Goal: Task Accomplishment & Management: Complete application form

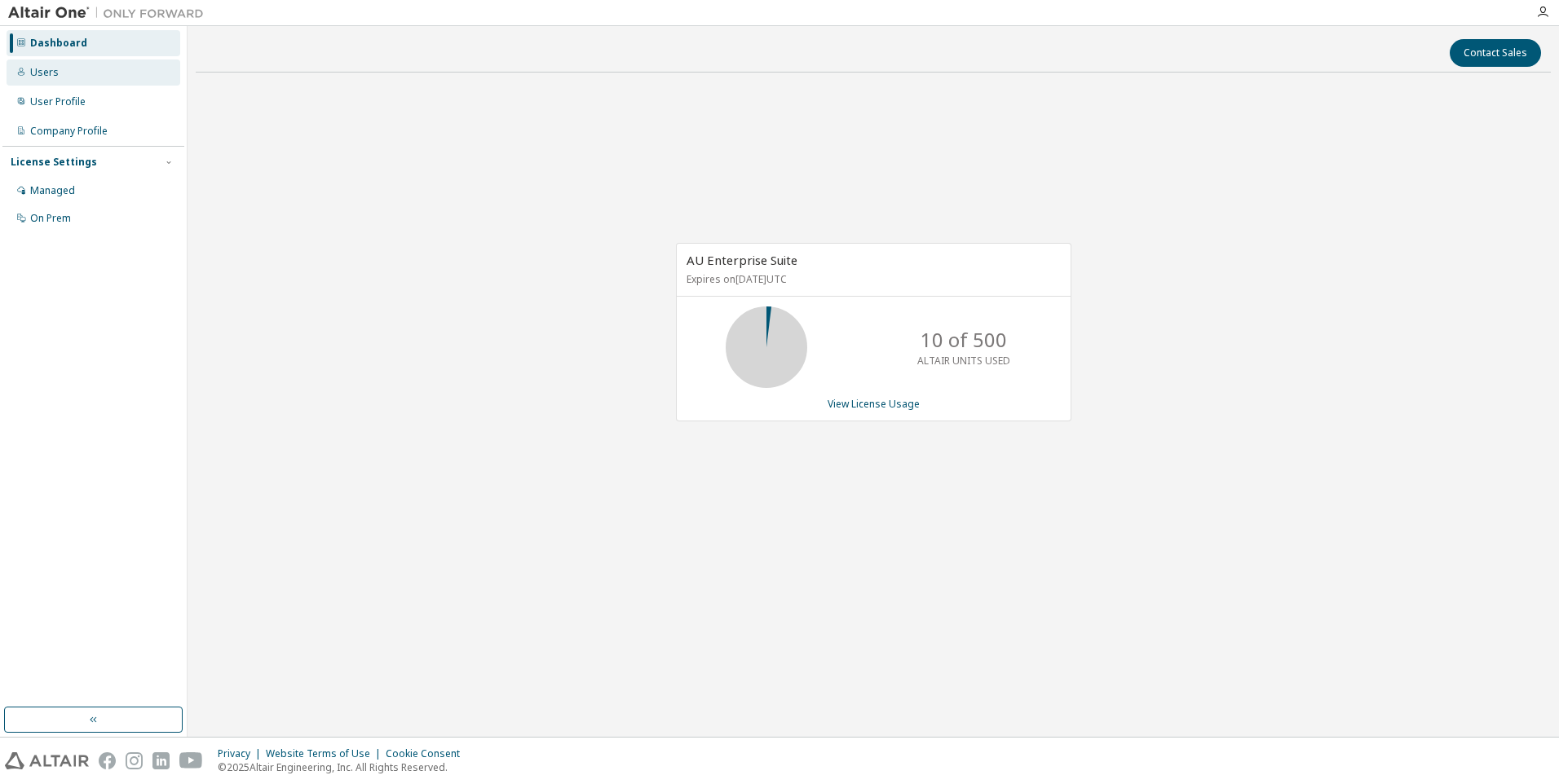
click at [60, 77] on div "Users" at bounding box center [93, 72] width 174 height 26
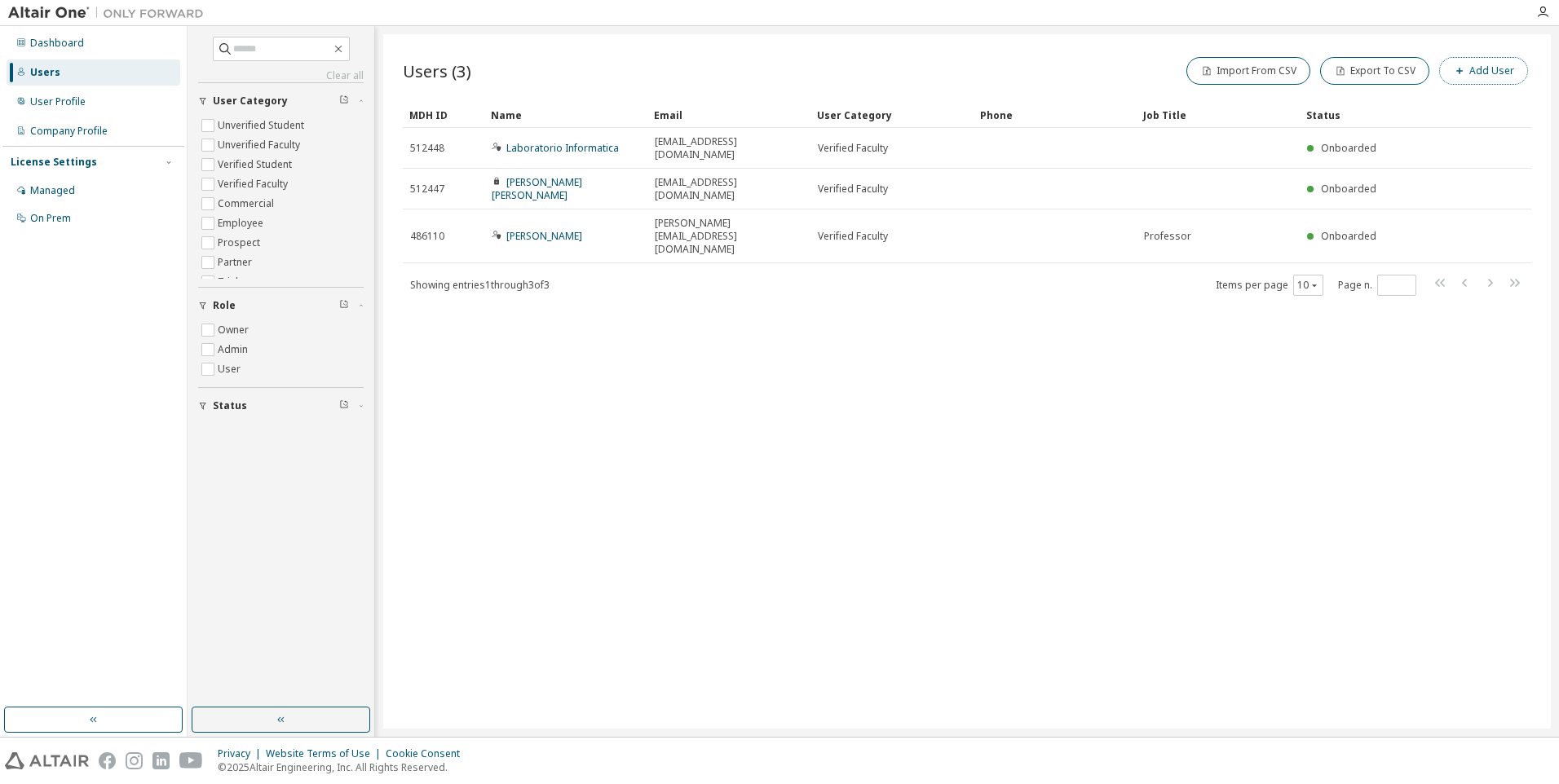
click at [1489, 67] on button "Add User" at bounding box center [1484, 70] width 89 height 28
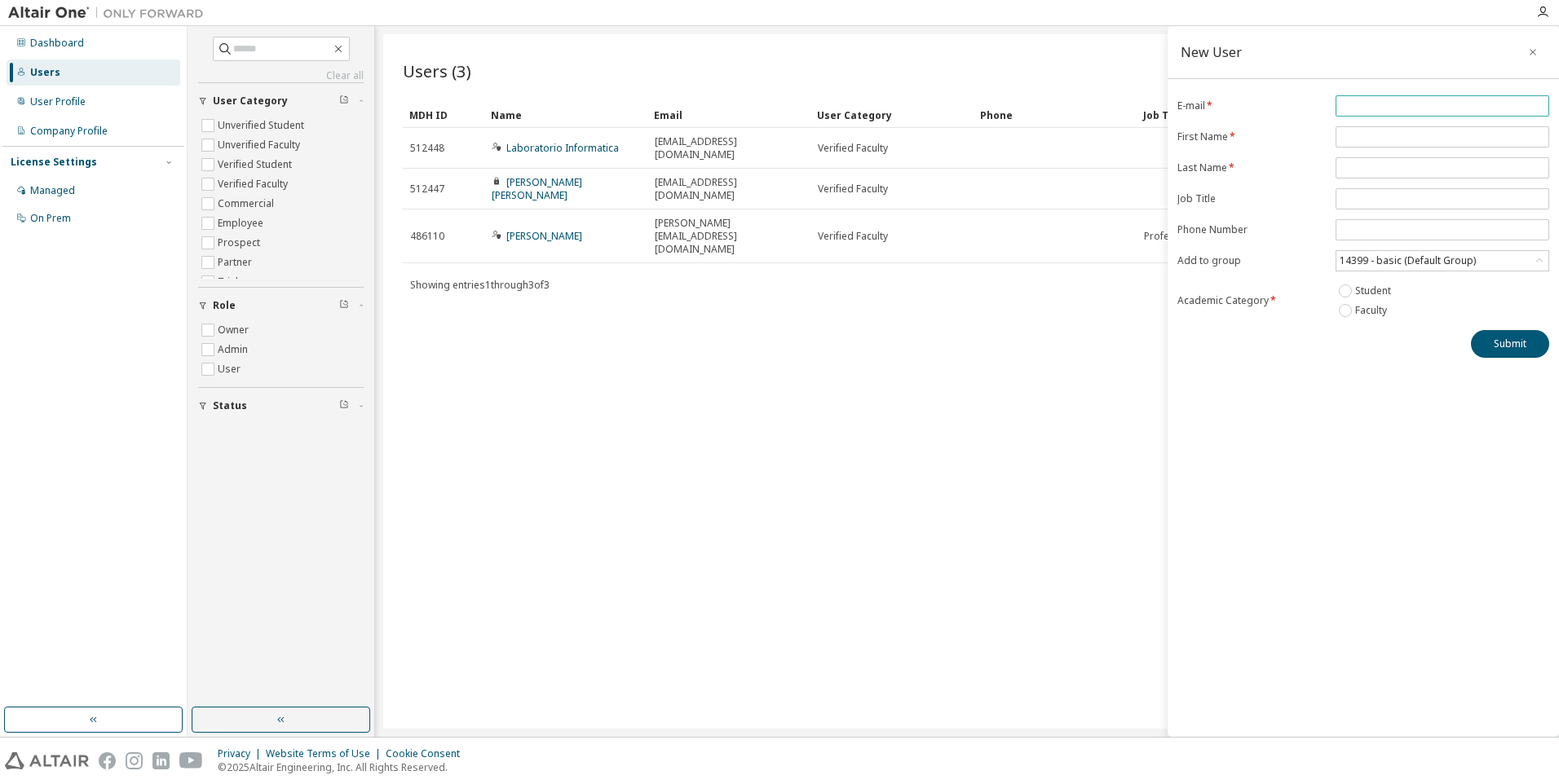
click at [1416, 99] on span at bounding box center [1442, 106] width 213 height 21
click at [1409, 120] on form "E-mail * First Name * Last Name * Job Title Phone Number Add to group 14399 - b…" at bounding box center [1363, 208] width 372 height 225
click at [1411, 111] on input "email" at bounding box center [1442, 105] width 206 height 13
type input "**********"
click at [1401, 128] on span at bounding box center [1442, 136] width 213 height 21
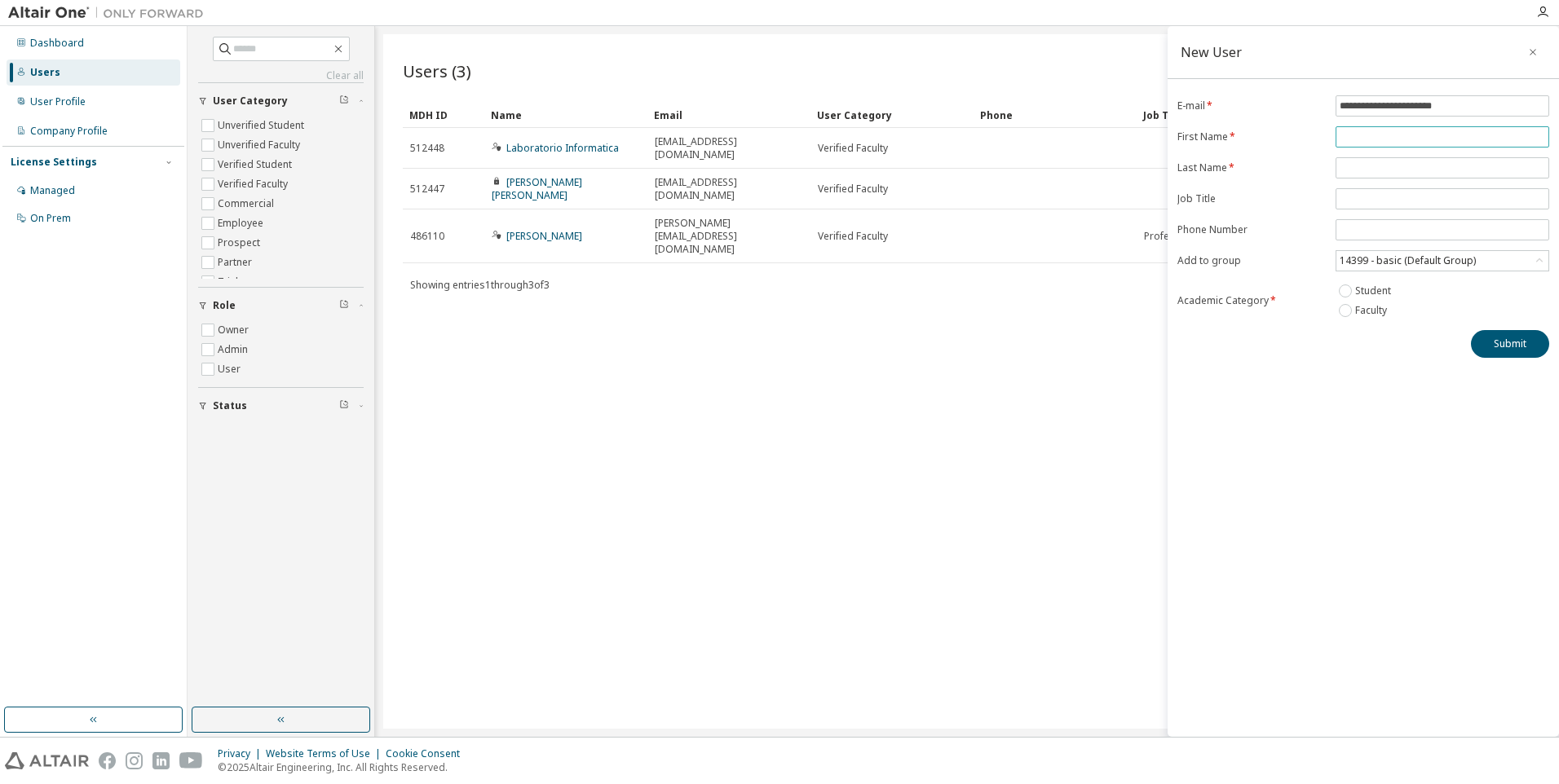
click at [1405, 136] on input "text" at bounding box center [1442, 136] width 206 height 13
type input "**********"
type input "*"
type input "*******"
type input "*********"
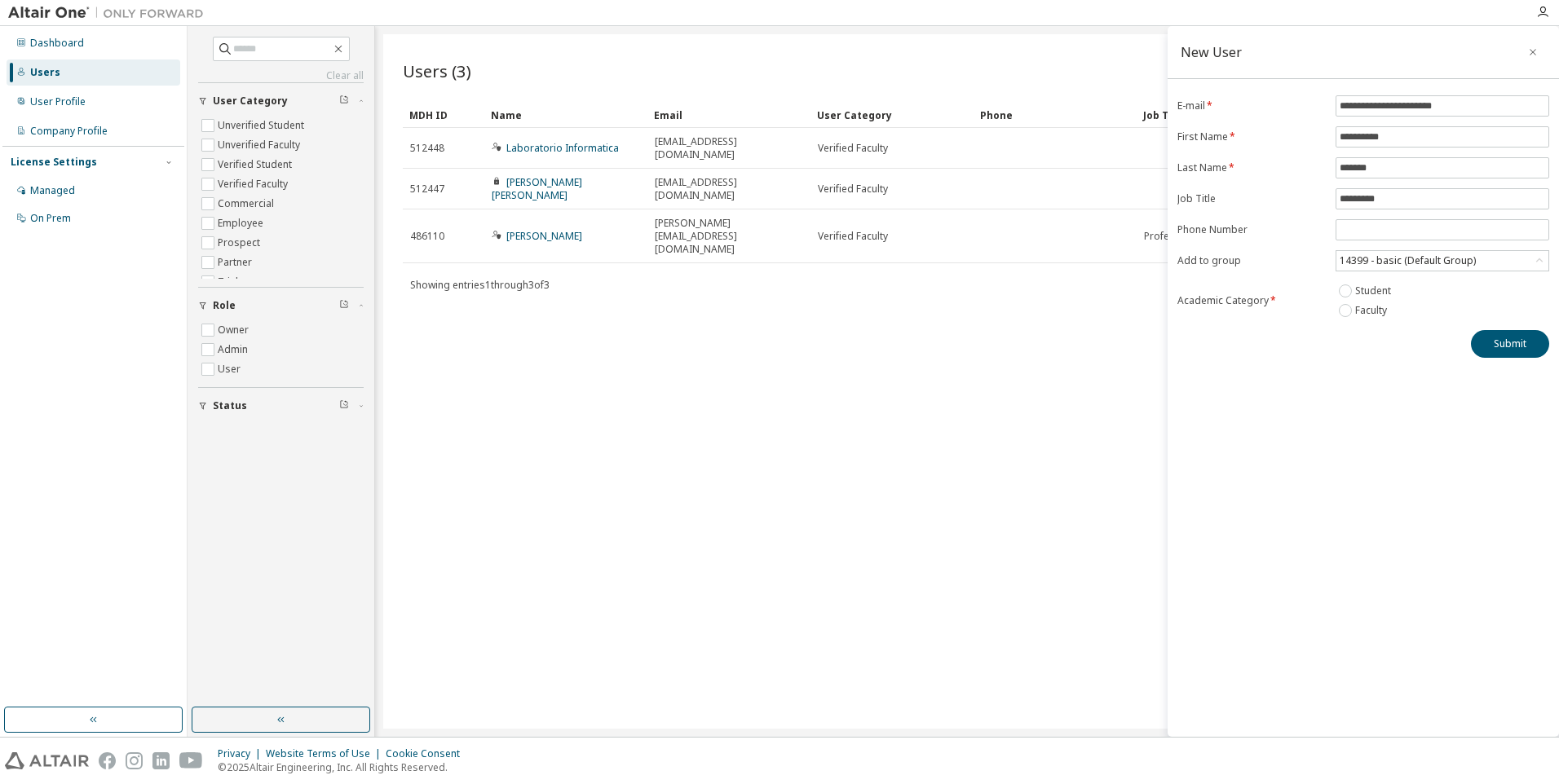
click at [1384, 417] on div "**********" at bounding box center [1363, 382] width 391 height 711
click at [1494, 341] on button "Submit" at bounding box center [1510, 344] width 78 height 28
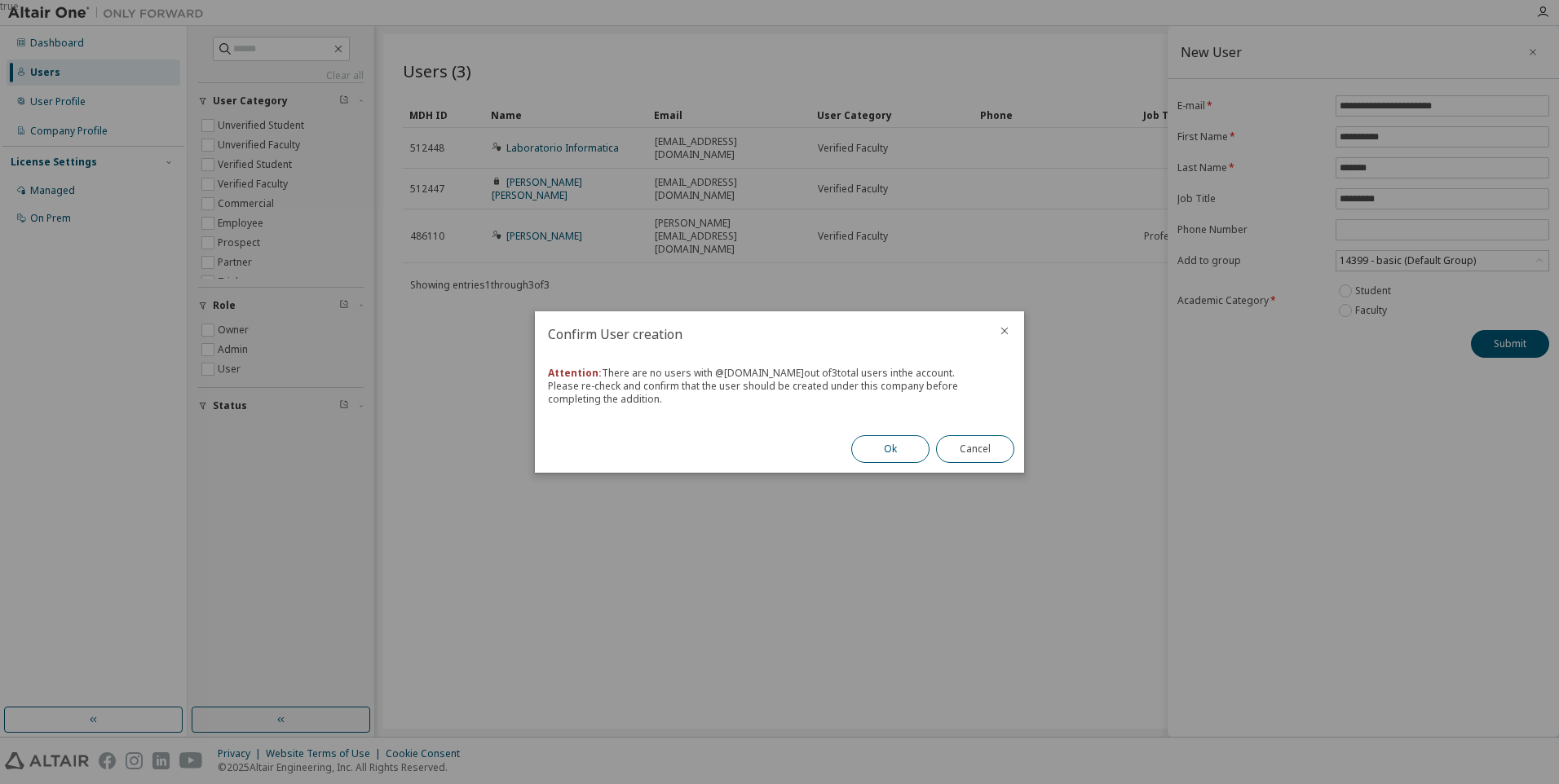
click at [893, 450] on button "Ok" at bounding box center [890, 449] width 78 height 28
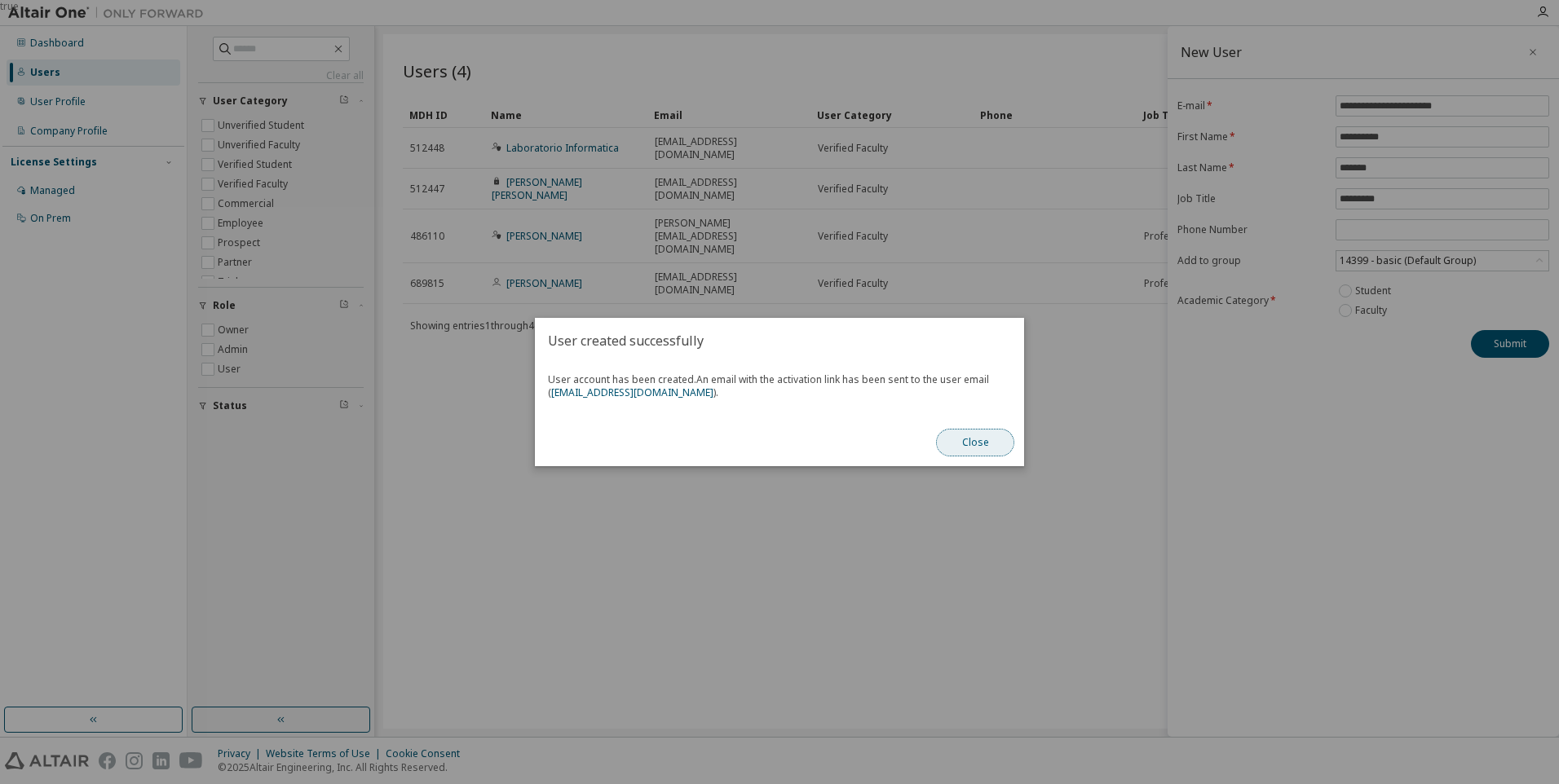
click at [984, 452] on button "Close" at bounding box center [976, 443] width 78 height 28
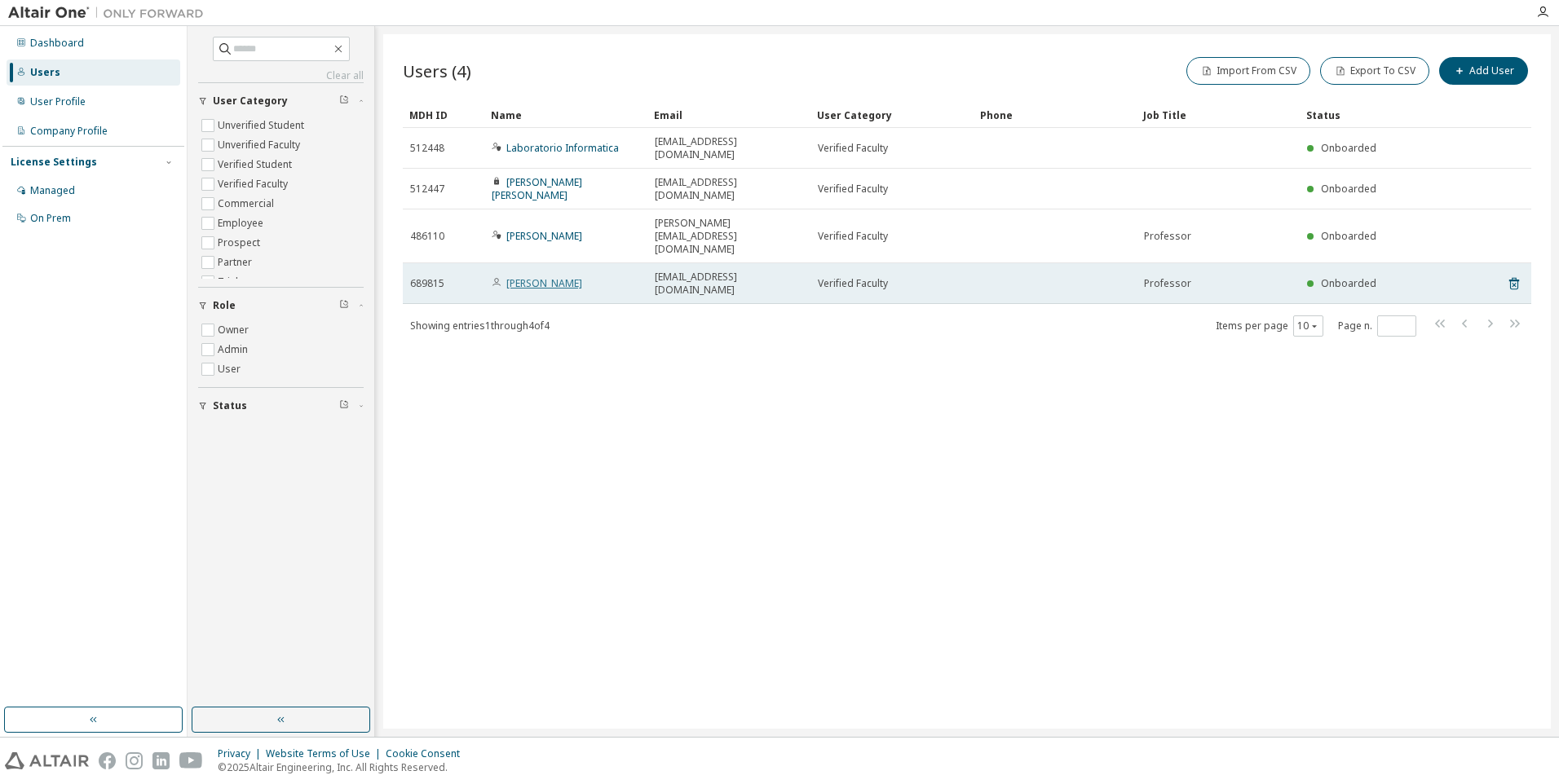
click at [549, 276] on link "[PERSON_NAME]" at bounding box center [545, 283] width 76 height 14
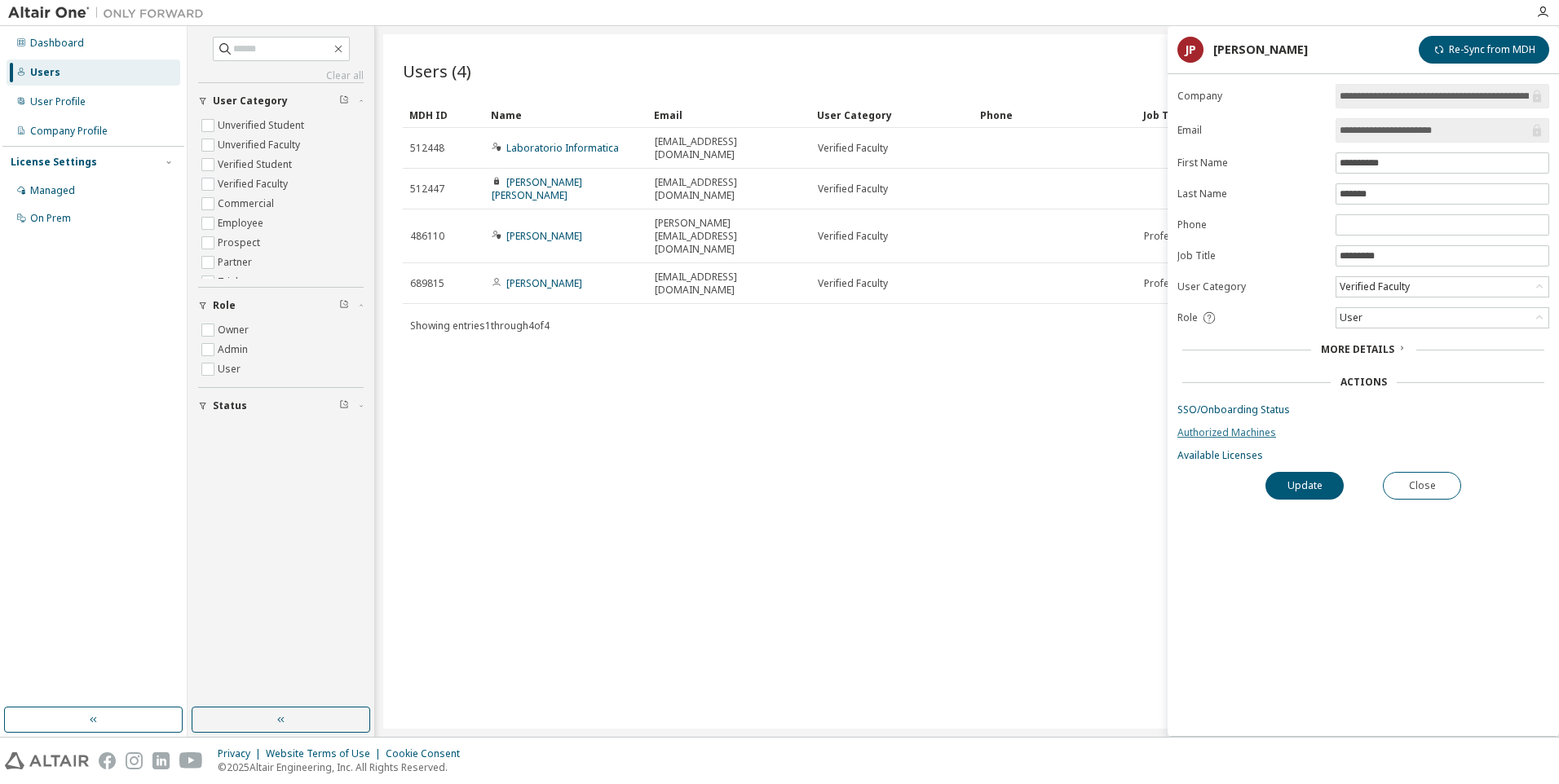
click at [1220, 433] on link "Authorized Machines" at bounding box center [1363, 433] width 372 height 13
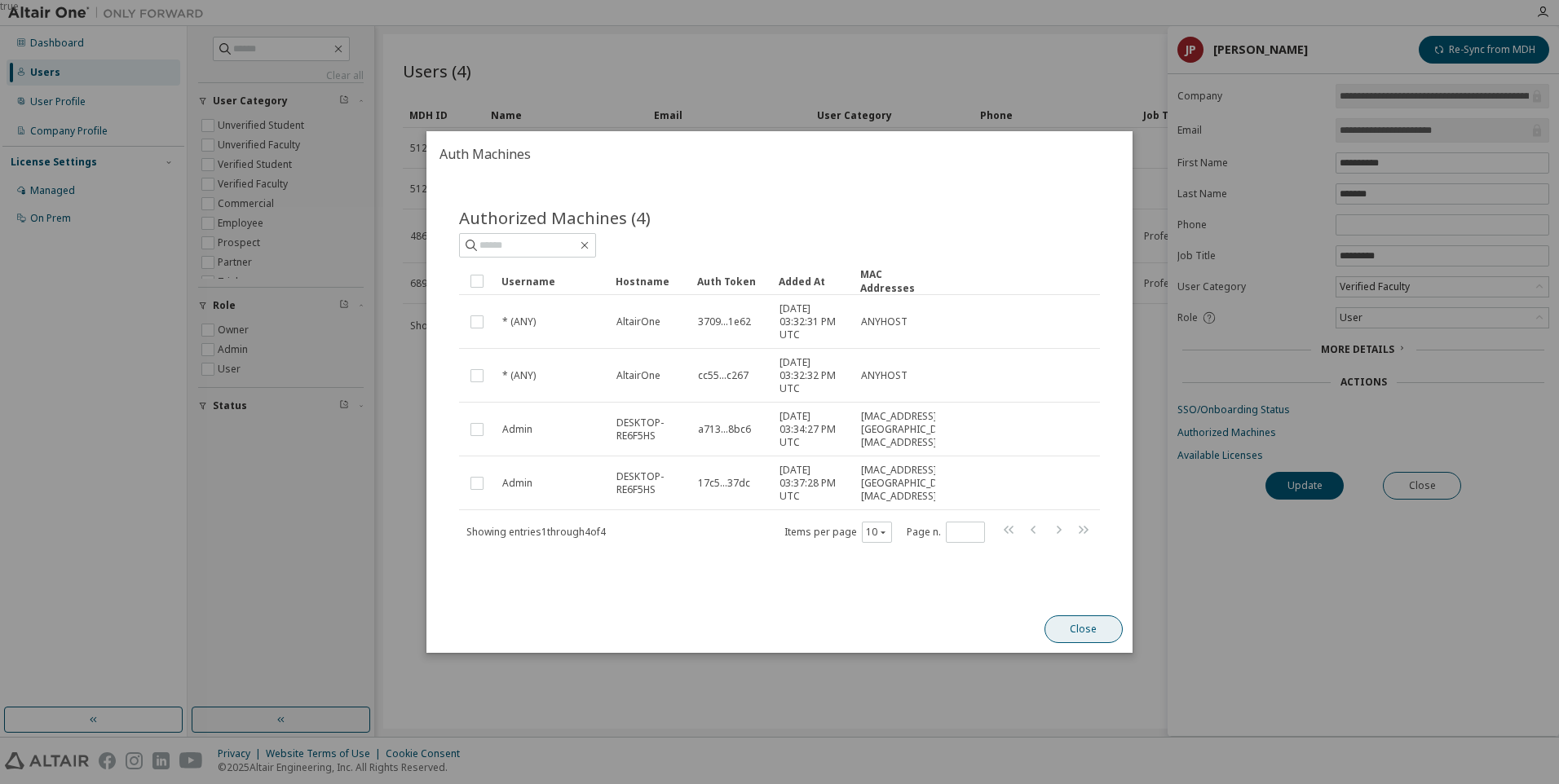
click at [1068, 621] on button "Close" at bounding box center [1084, 629] width 78 height 28
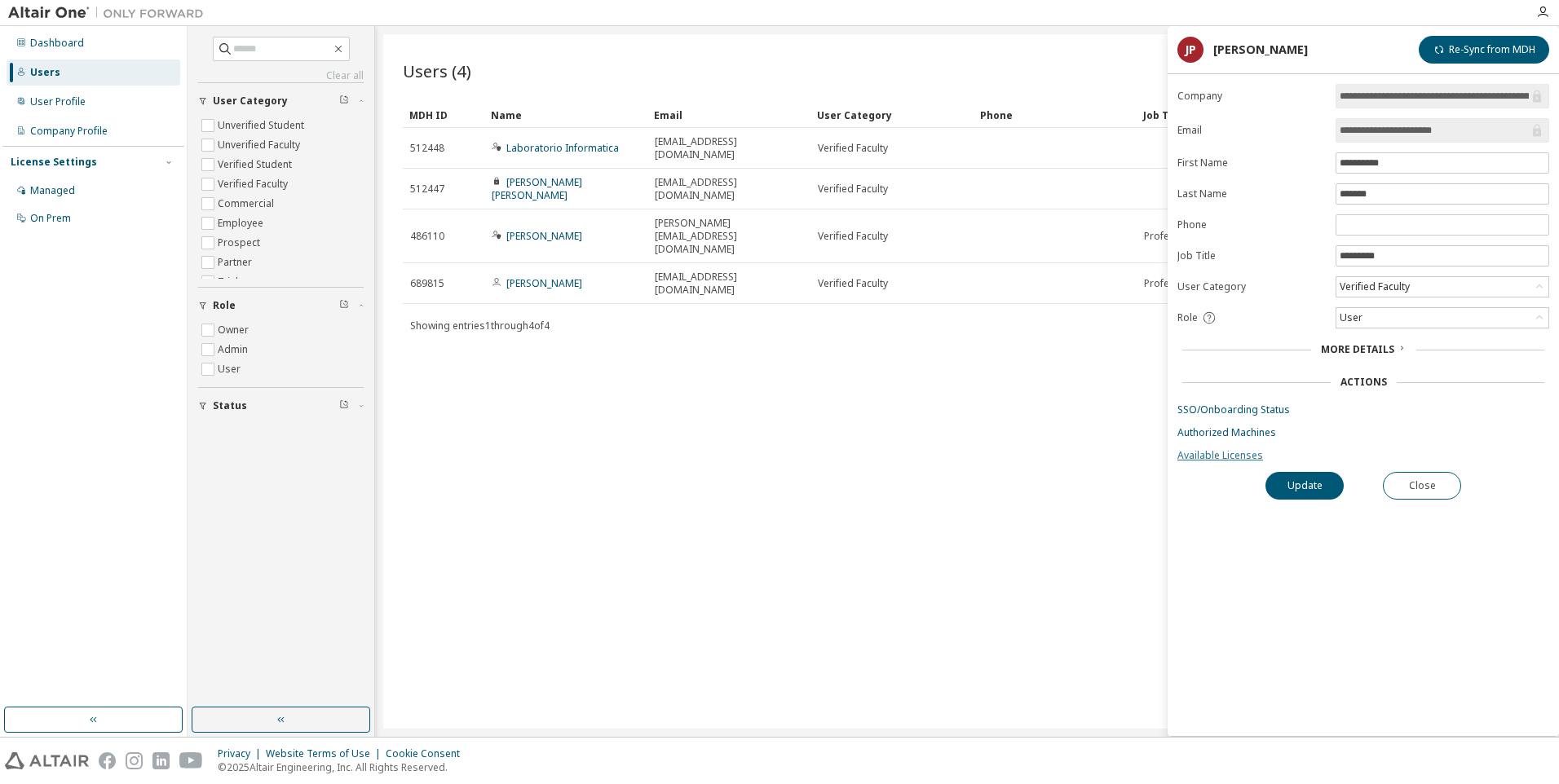
click at [1202, 460] on link "Available Licenses" at bounding box center [1363, 455] width 372 height 13
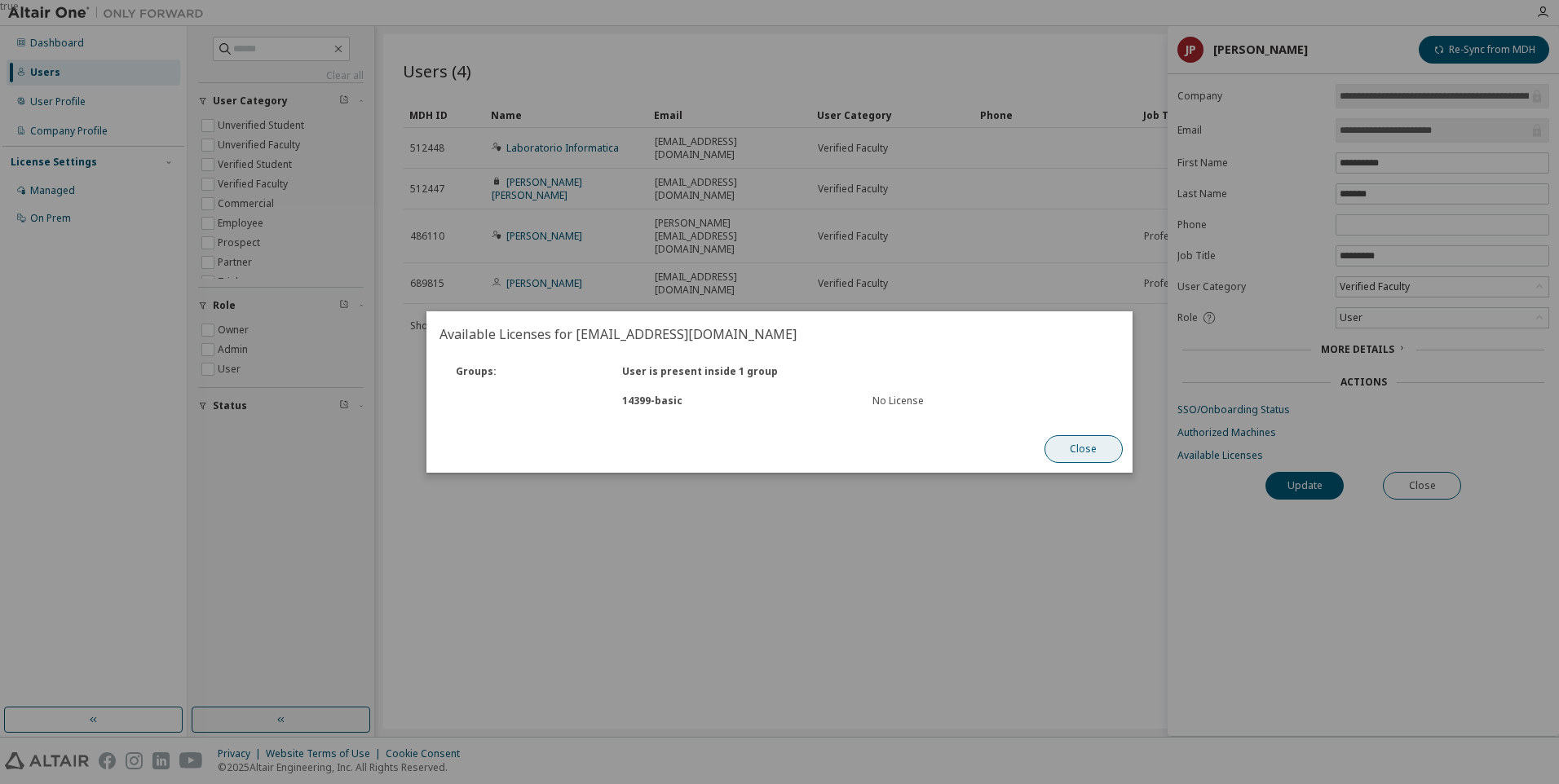
click at [1066, 444] on button "Close" at bounding box center [1084, 449] width 78 height 28
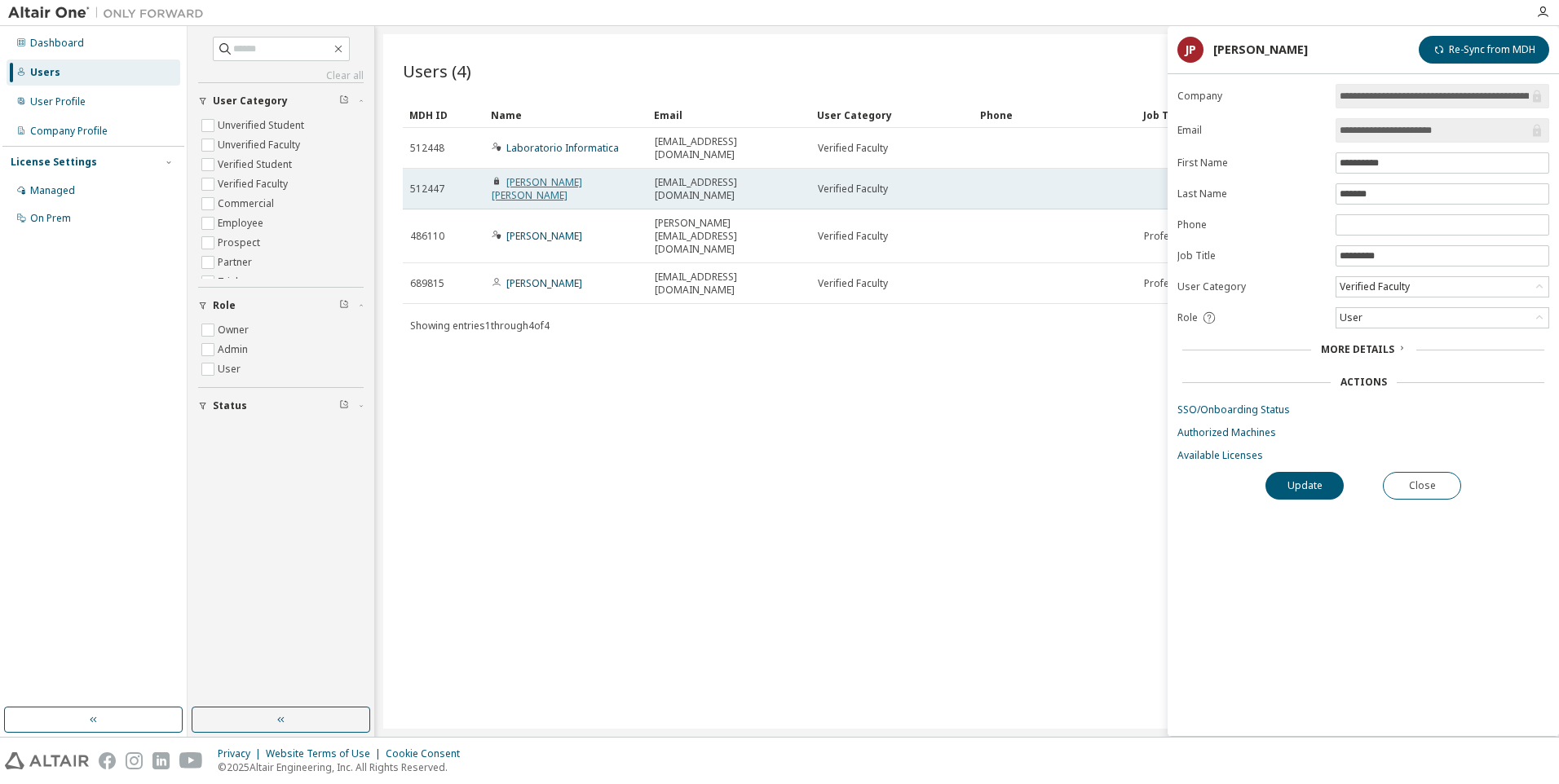
click at [557, 175] on link "[PERSON_NAME] [PERSON_NAME]" at bounding box center [537, 189] width 91 height 27
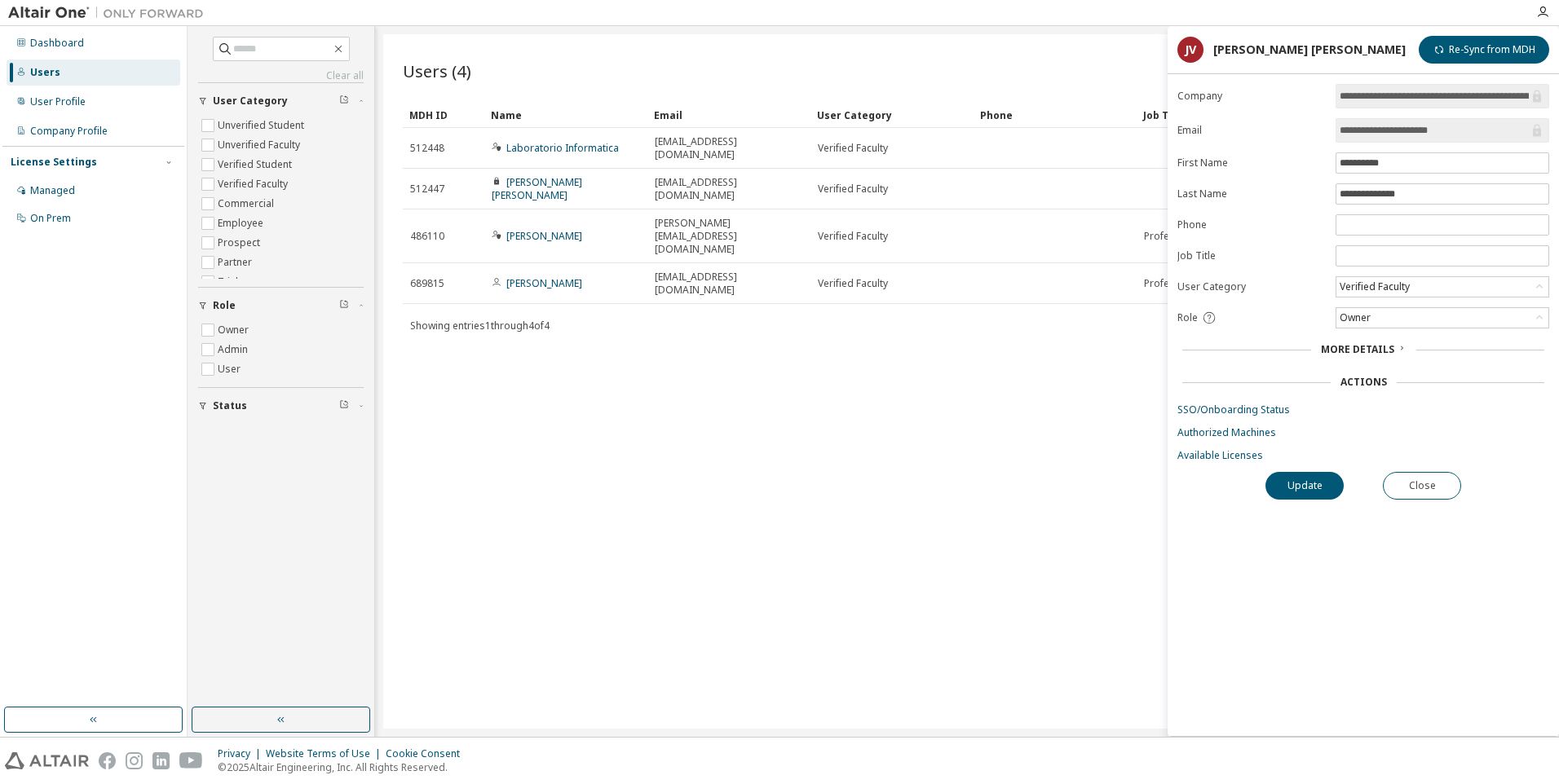
click at [1376, 344] on span "More Details" at bounding box center [1357, 349] width 74 height 14
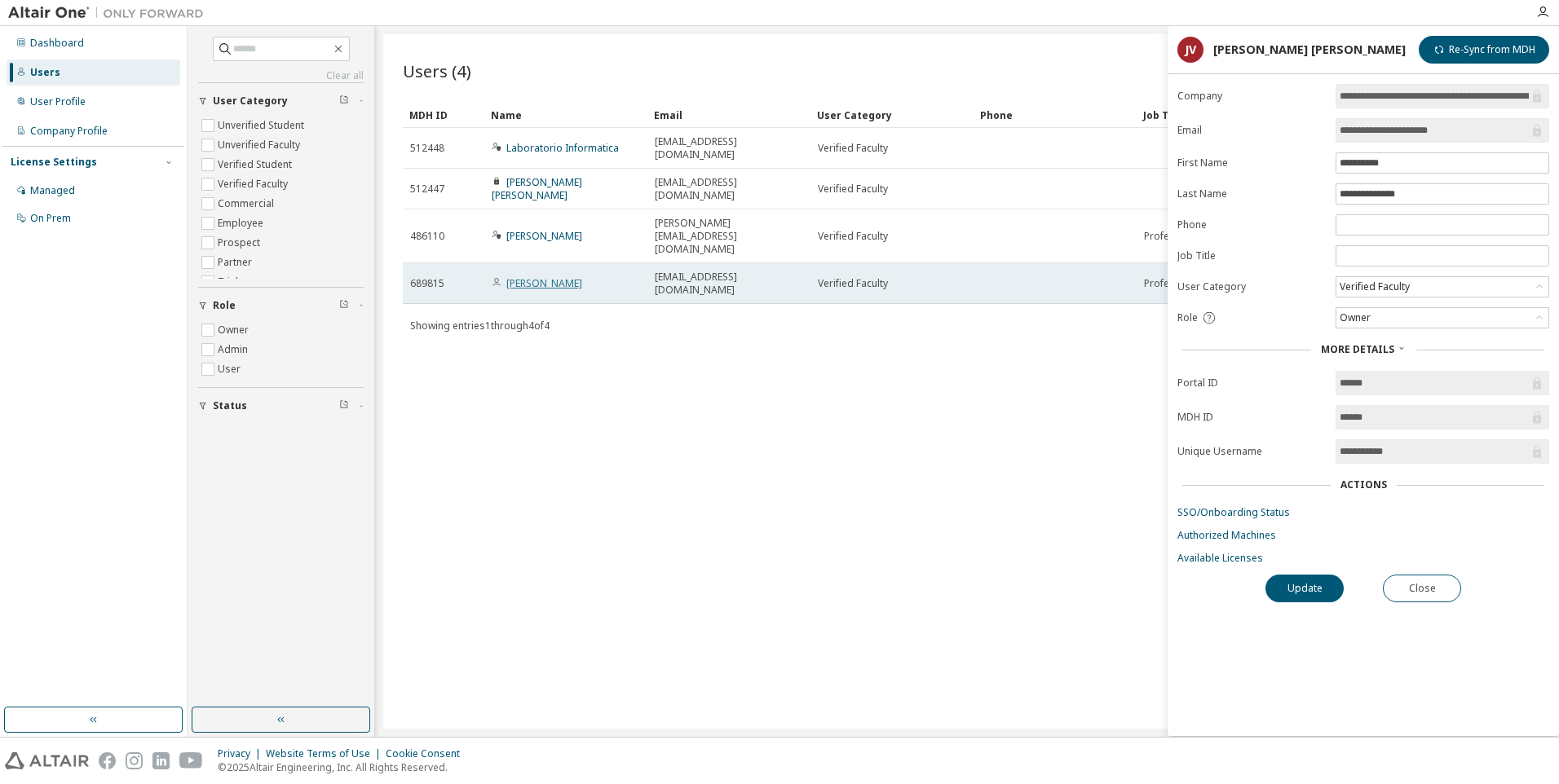
click at [561, 276] on link "[PERSON_NAME]" at bounding box center [545, 283] width 76 height 14
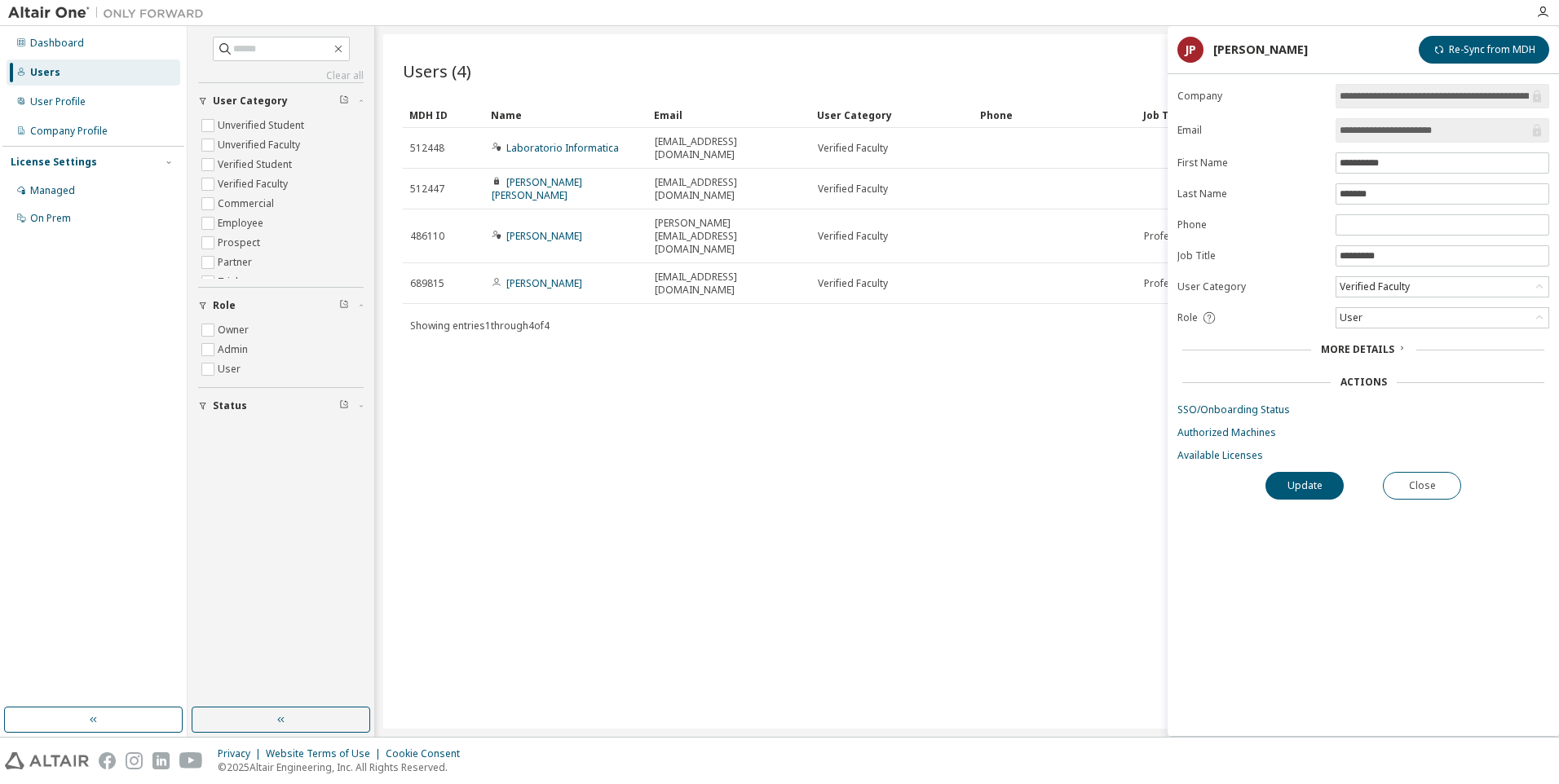
click at [1351, 345] on span "More Details" at bounding box center [1357, 349] width 74 height 14
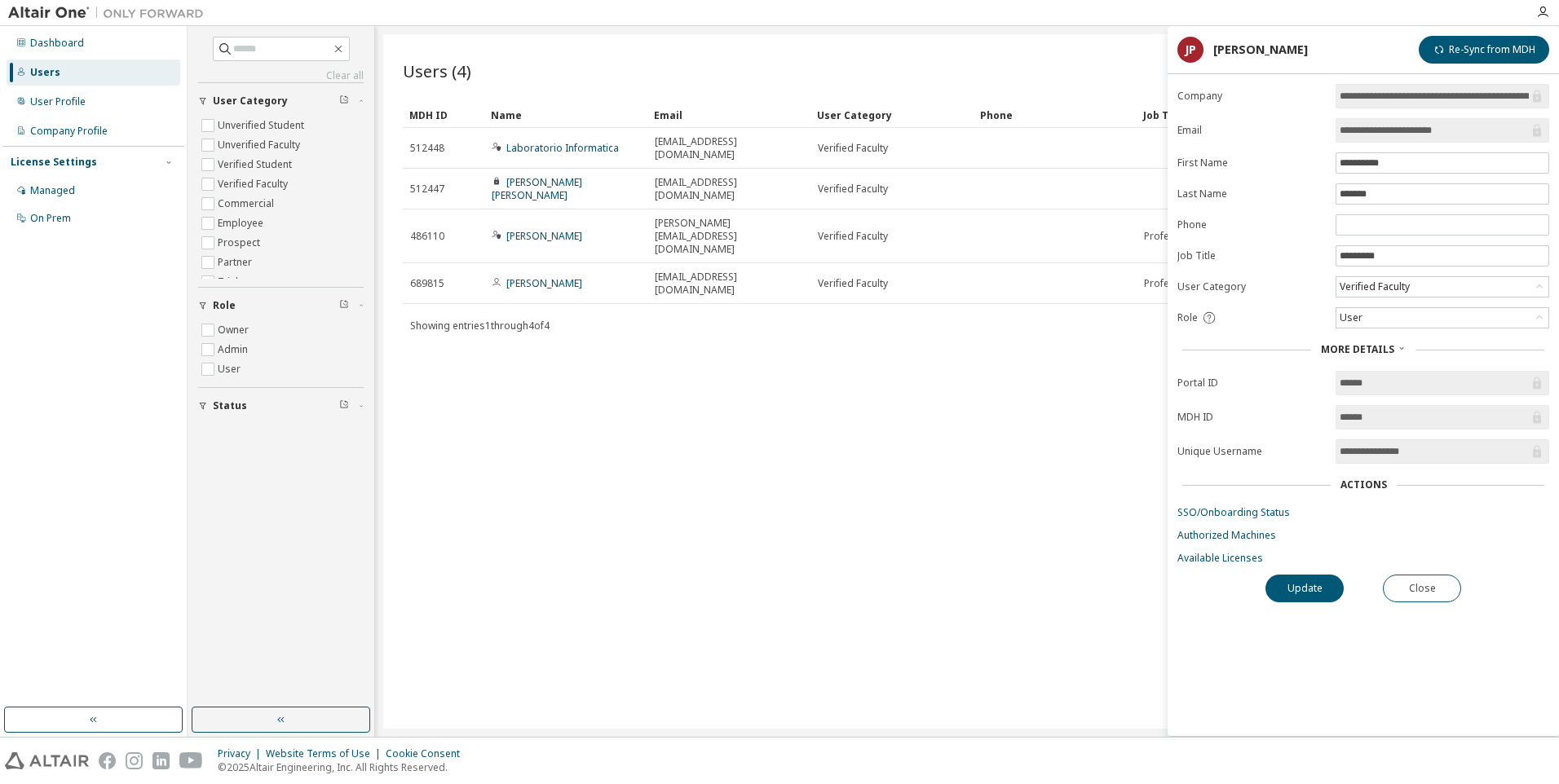
click at [1017, 503] on div "Users (4) Import From CSV Export To CSV Add User Clear Load Save Save As Field …" at bounding box center [967, 381] width 1168 height 694
click at [1432, 584] on button "Close" at bounding box center [1422, 588] width 78 height 28
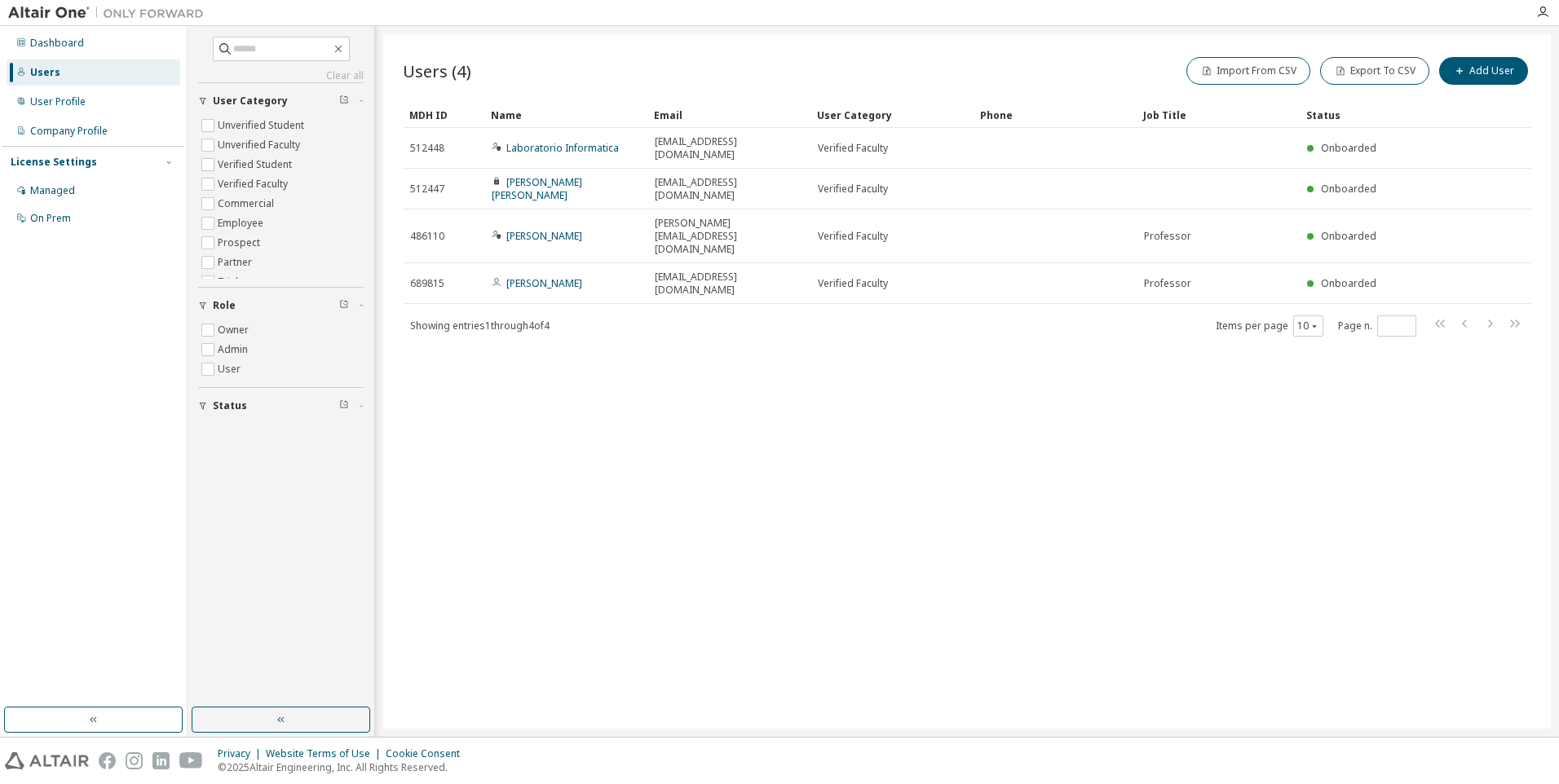
click at [953, 381] on div "Users (4) Import From CSV Export To CSV Add User Clear Load Save Save As Field …" at bounding box center [967, 381] width 1168 height 694
